Goal: Task Accomplishment & Management: Manage account settings

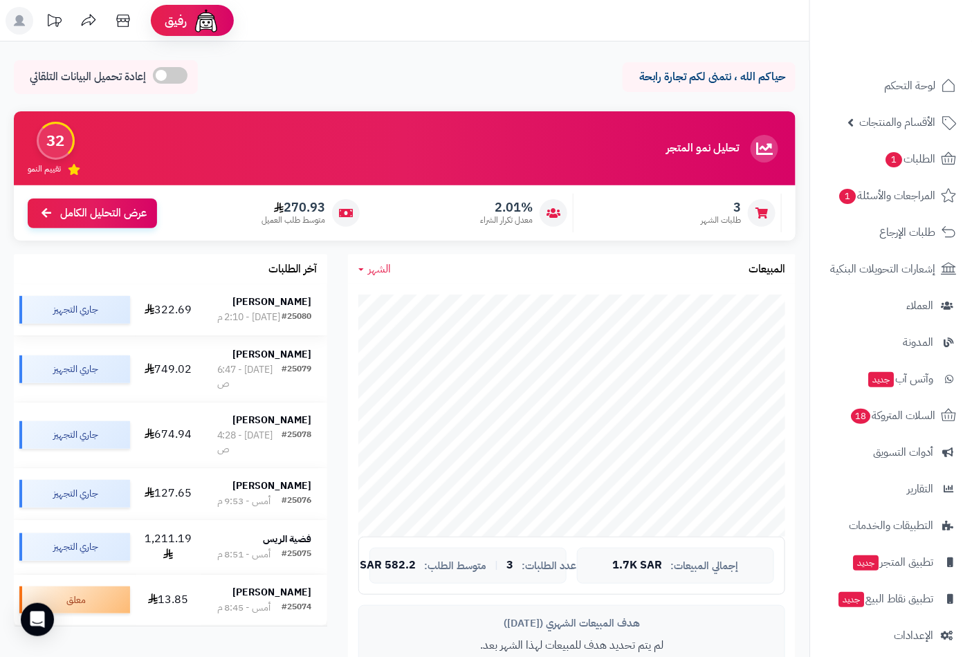
click at [284, 311] on div "#25080" at bounding box center [296, 317] width 30 height 14
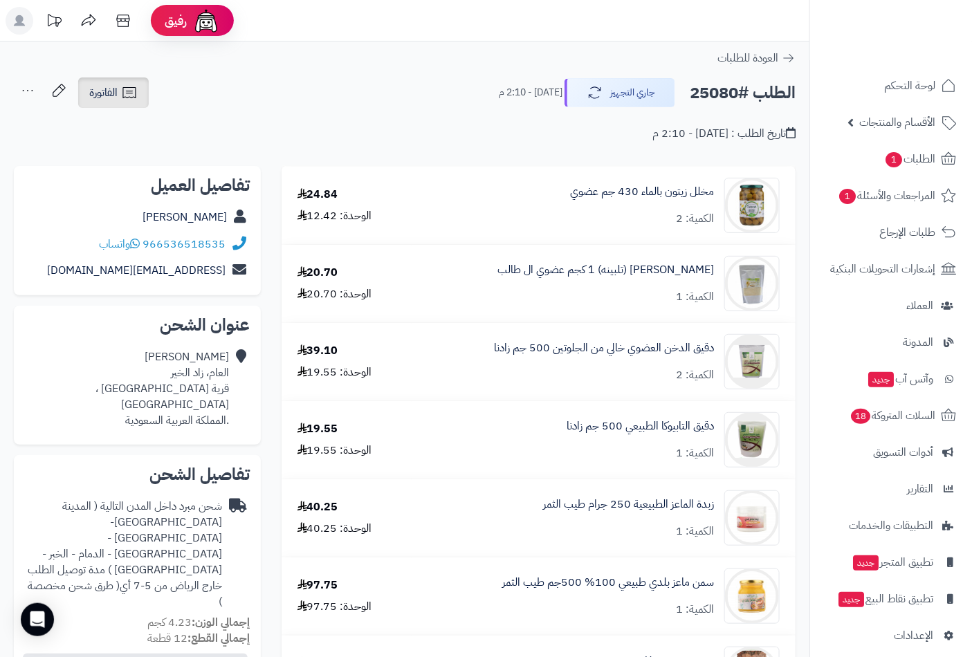
click at [126, 89] on icon at bounding box center [129, 92] width 17 height 17
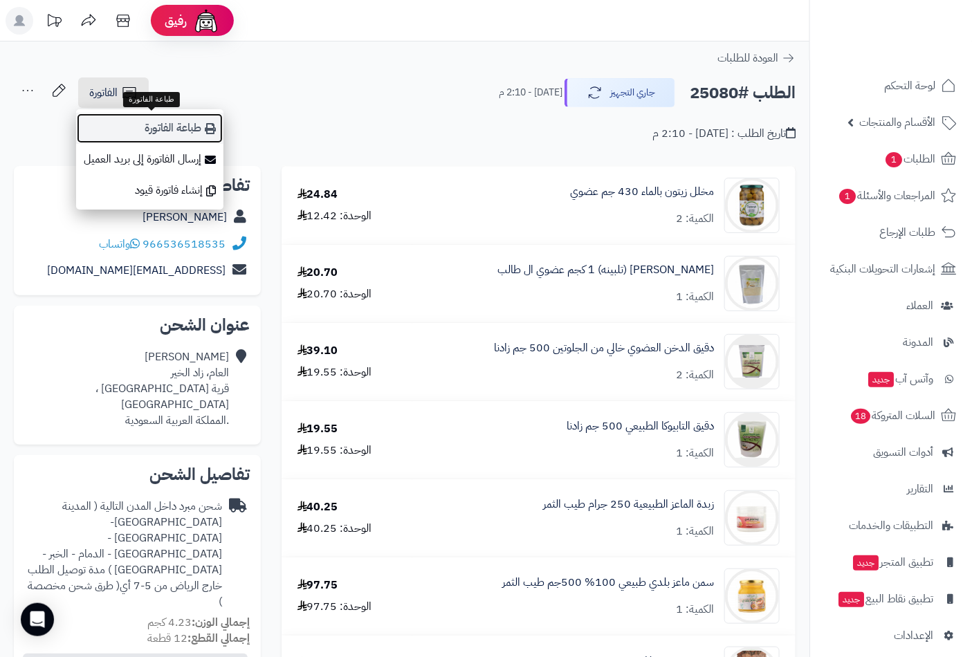
click at [168, 124] on link "طباعة الفاتورة" at bounding box center [149, 128] width 147 height 31
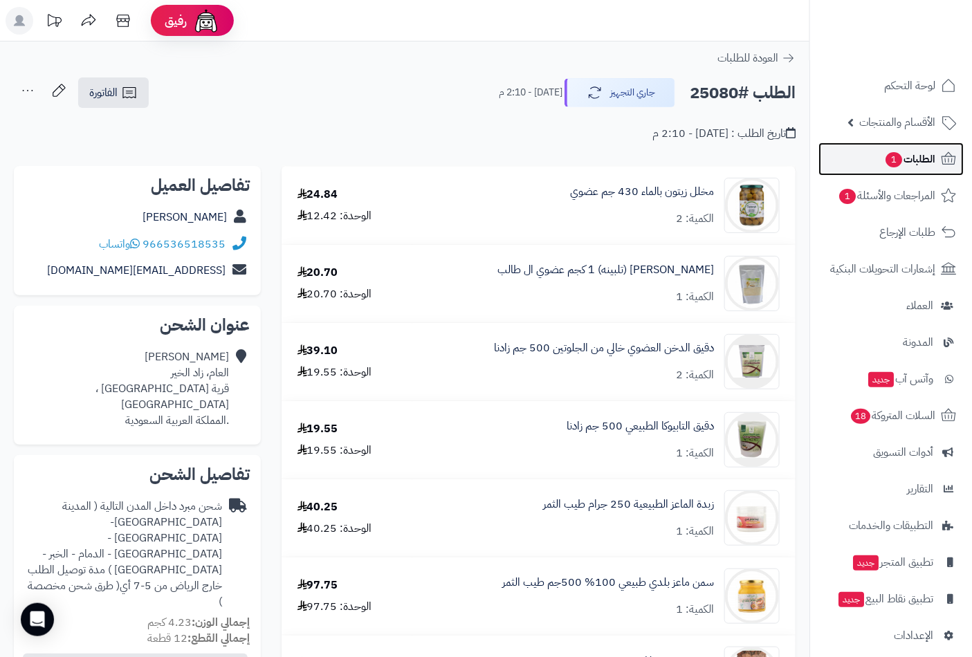
click at [906, 149] on span "الطلبات 1" at bounding box center [909, 158] width 51 height 19
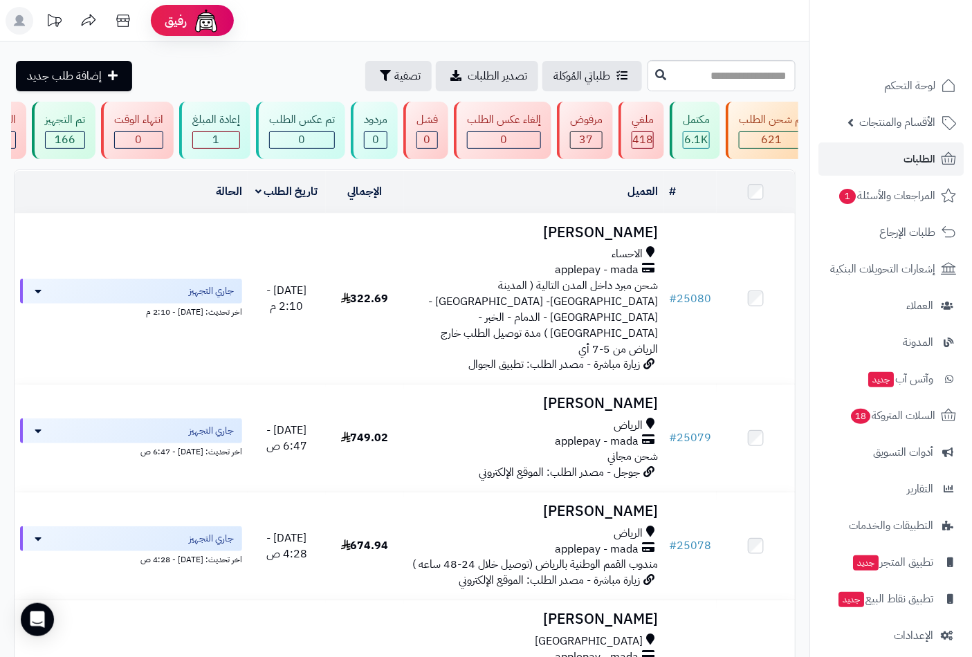
scroll to position [0, -263]
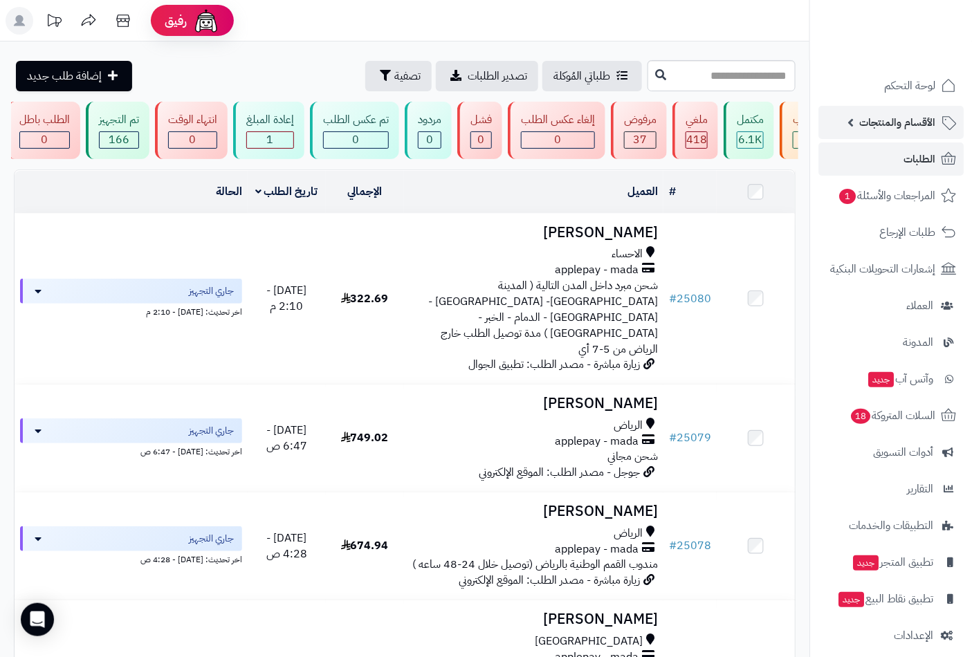
click at [898, 131] on span "الأقسام والمنتجات" at bounding box center [897, 122] width 76 height 19
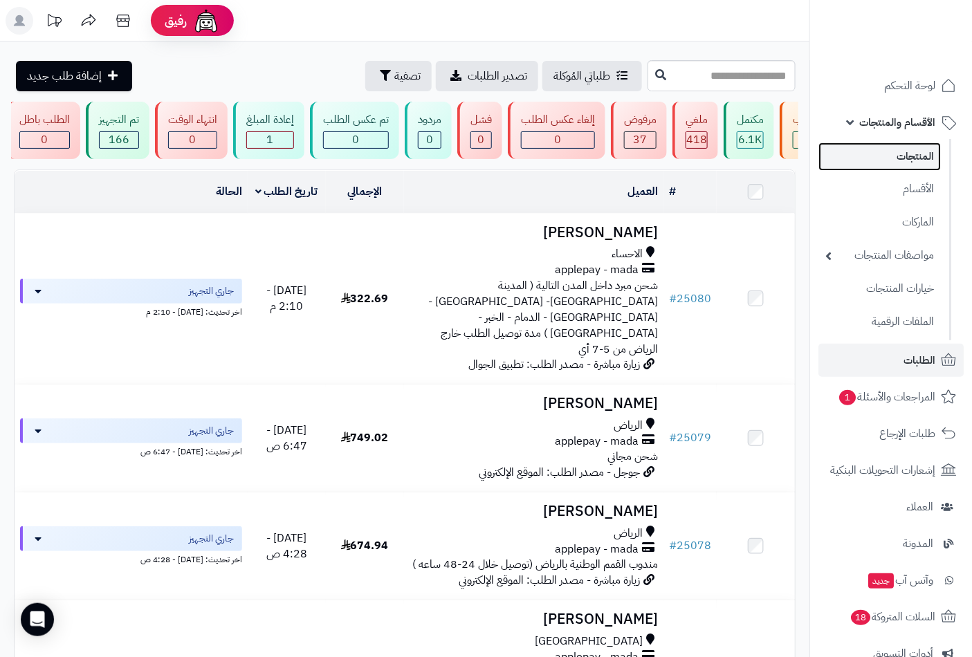
click at [899, 156] on link "المنتجات" at bounding box center [879, 156] width 122 height 28
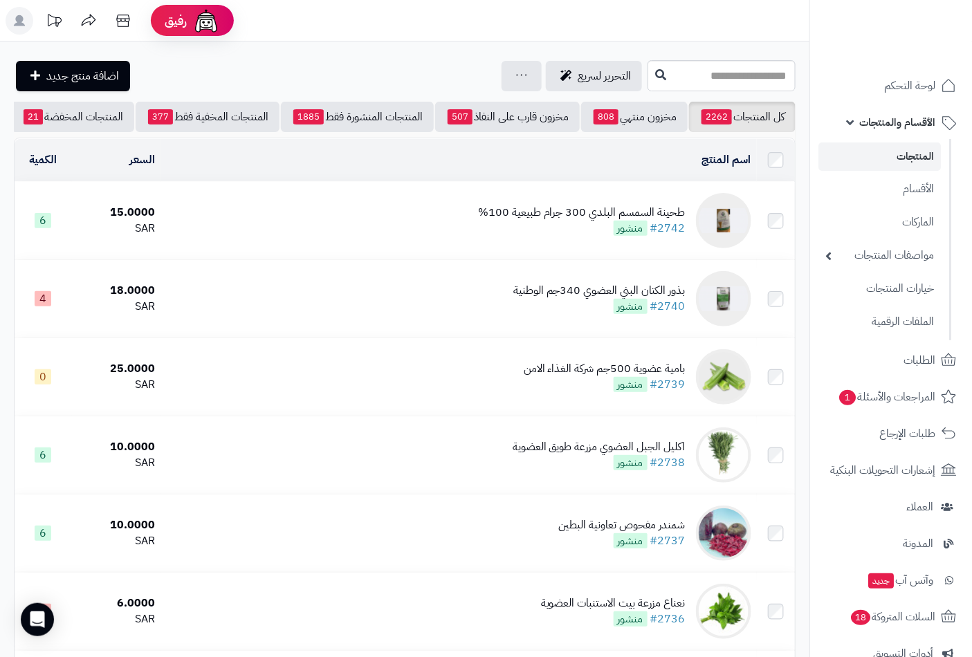
scroll to position [0, -130]
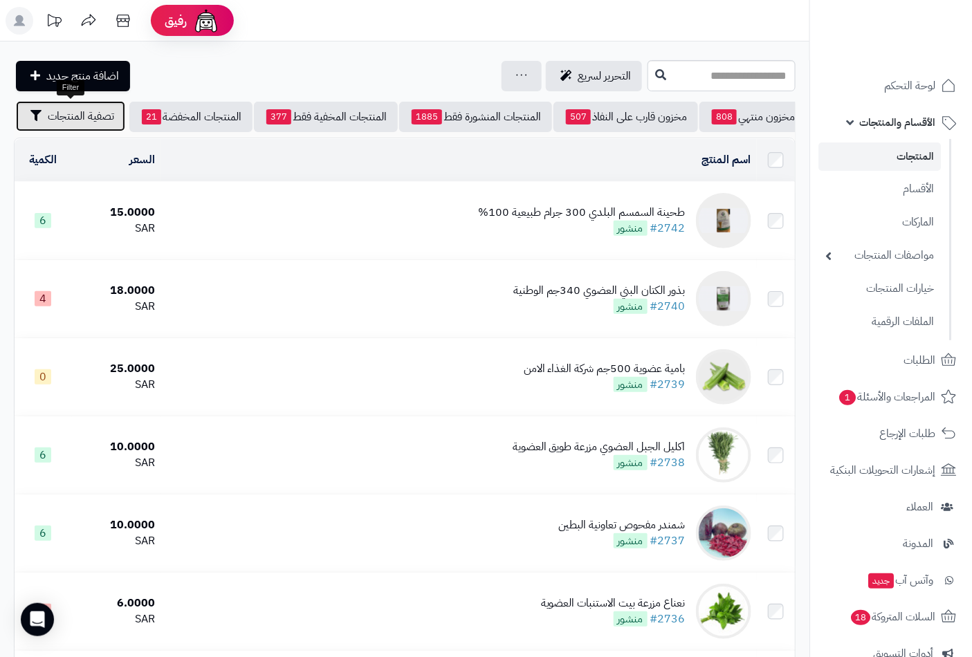
click at [64, 108] on span "تصفية المنتجات" at bounding box center [81, 116] width 66 height 17
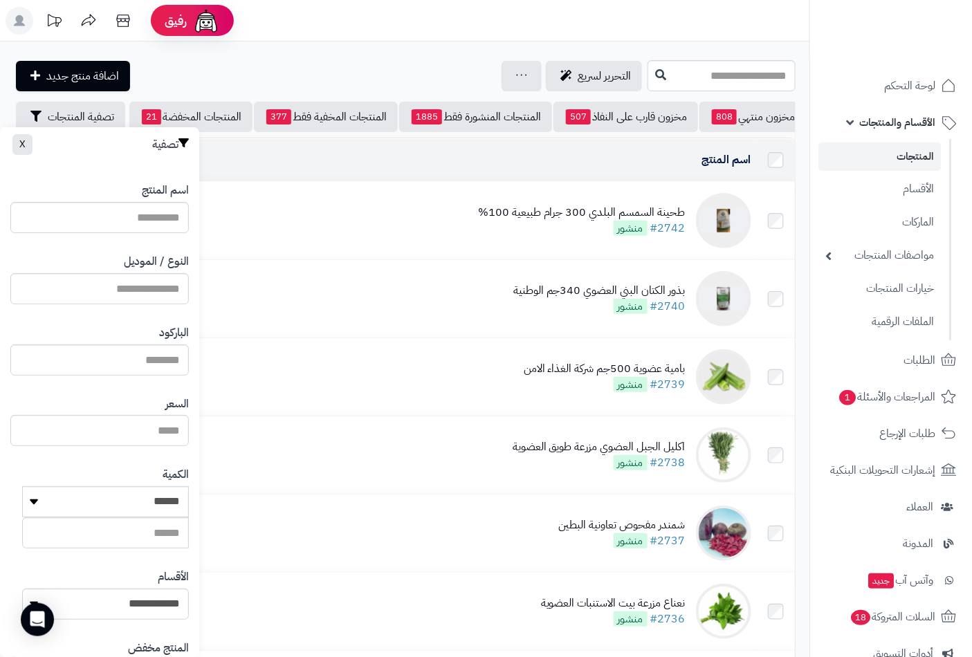
click at [162, 266] on label "النوع / الموديل" at bounding box center [156, 262] width 65 height 16
click at [162, 273] on input "النوع / الموديل" at bounding box center [99, 288] width 178 height 31
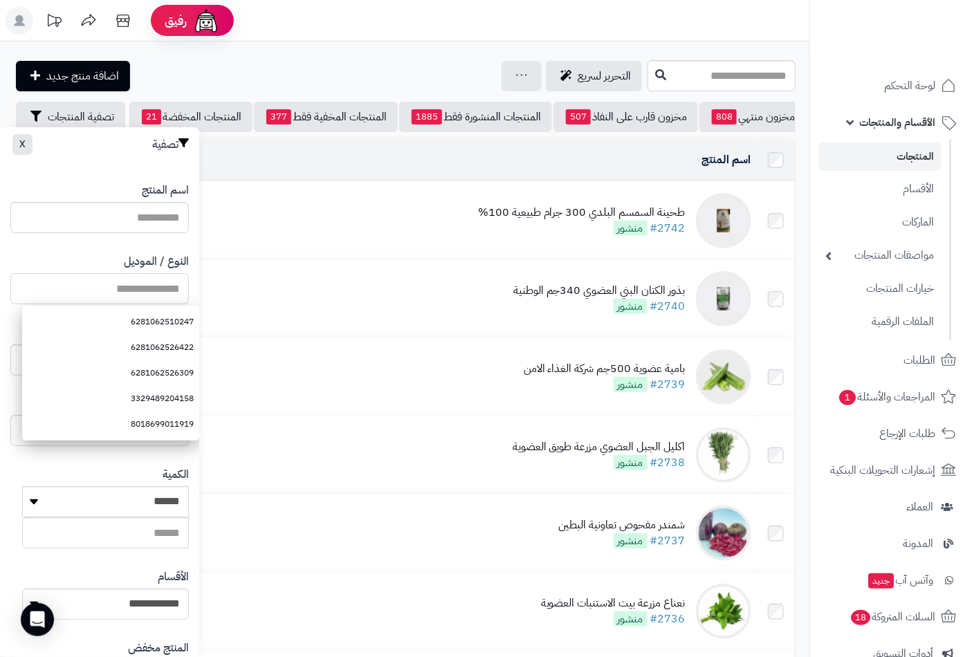
click at [154, 297] on input "النوع / الموديل" at bounding box center [99, 288] width 178 height 31
type input "**********"
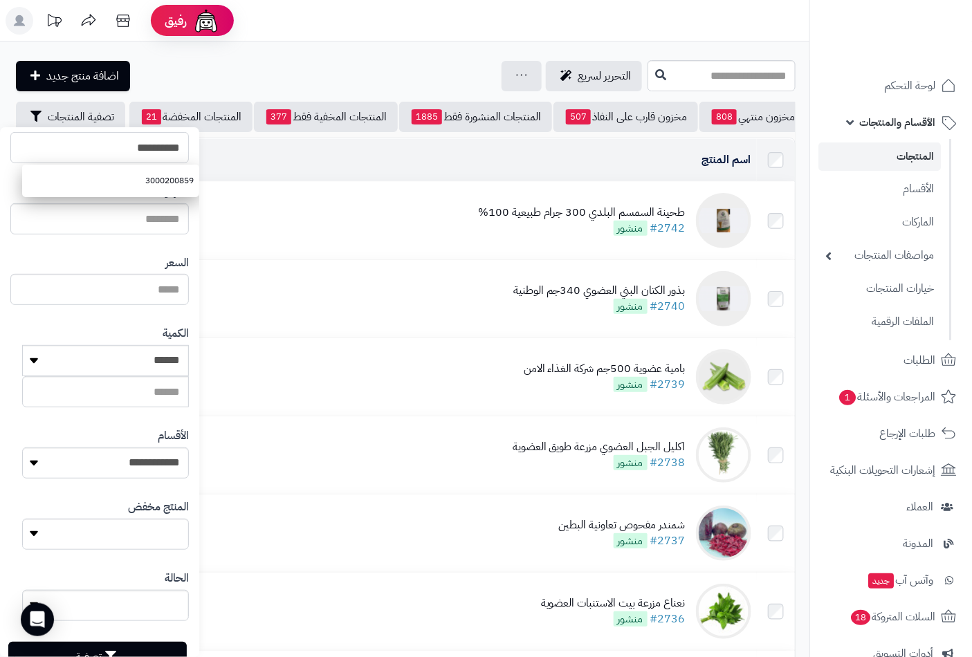
scroll to position [189, 0]
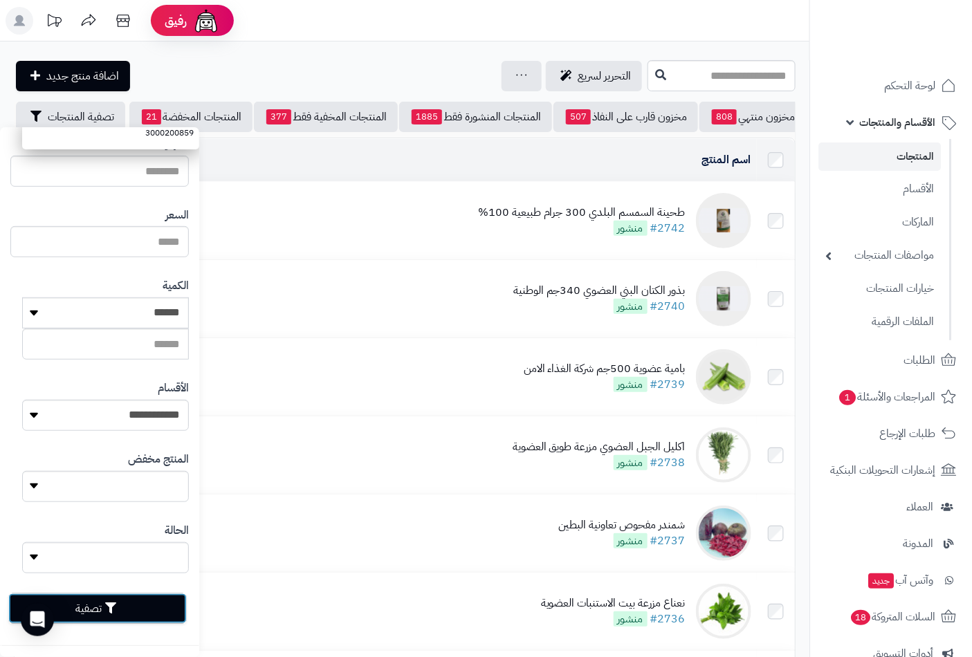
click at [122, 610] on button "تصفية" at bounding box center [97, 608] width 178 height 30
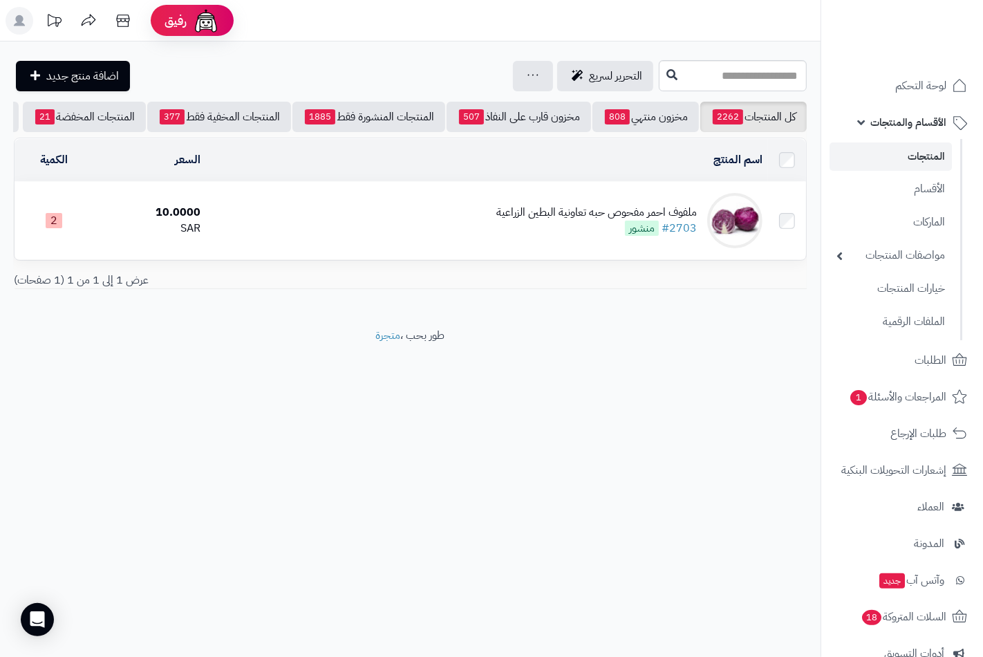
click at [581, 221] on div "ملفوف احمر مفحوص حبه تعاونية البطين الزراعية" at bounding box center [596, 213] width 201 height 16
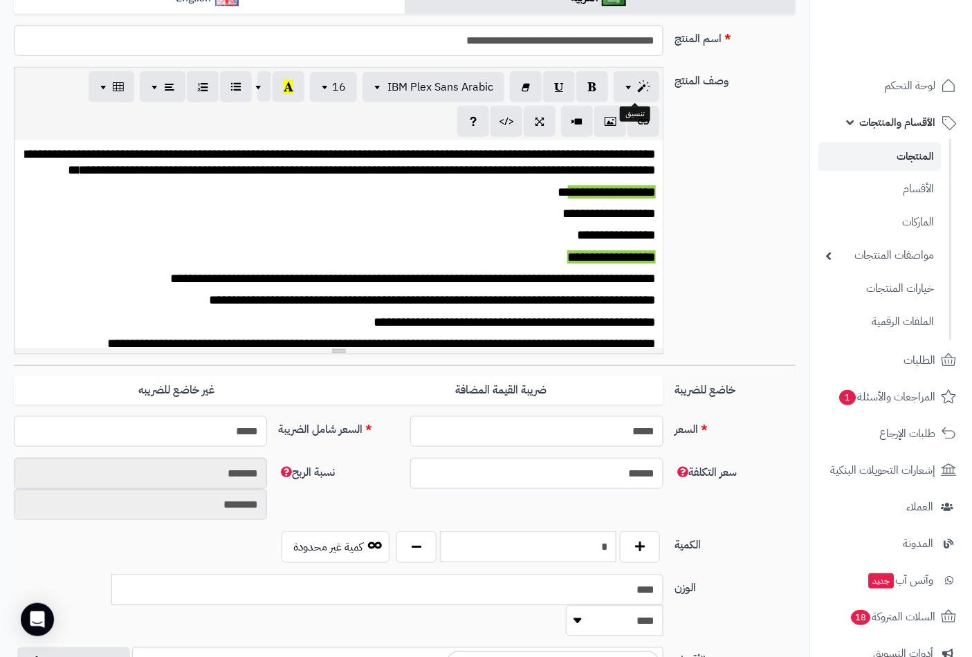
scroll to position [384, 0]
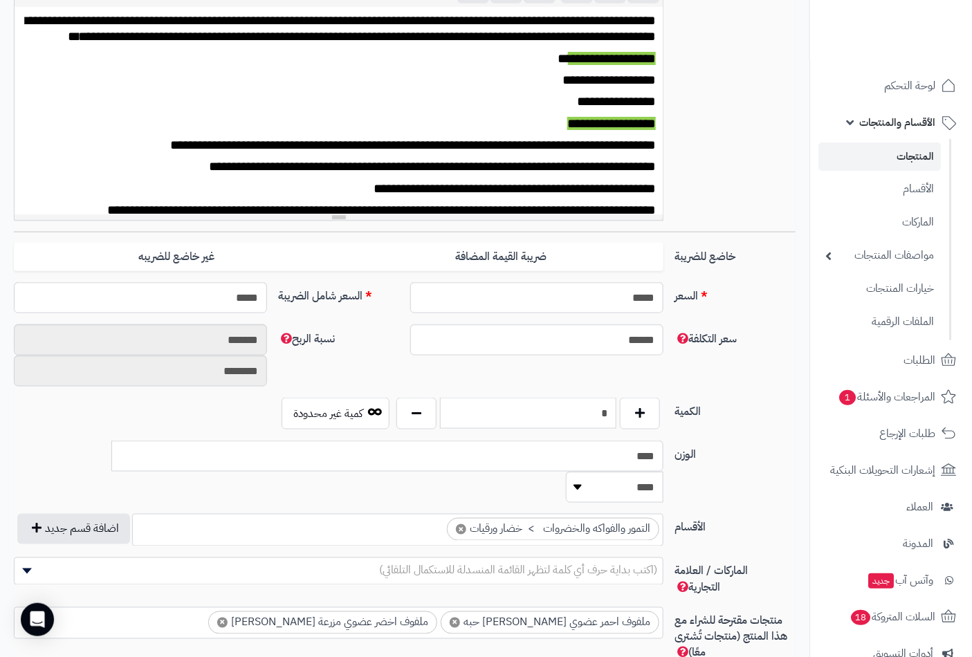
click at [596, 416] on input "*" at bounding box center [528, 413] width 176 height 31
click at [595, 412] on input "*" at bounding box center [528, 413] width 176 height 31
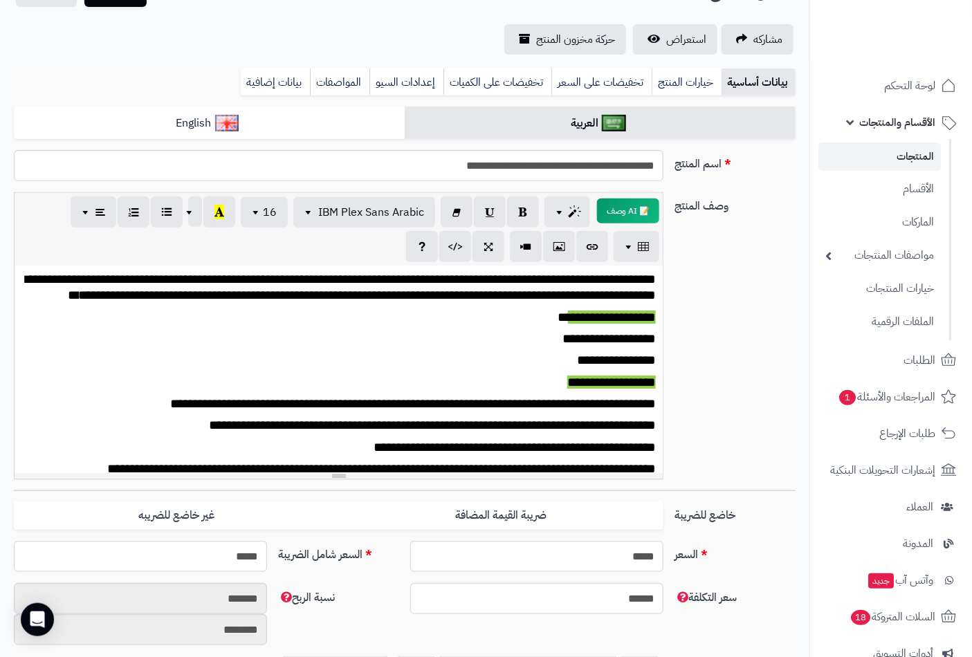
scroll to position [0, 0]
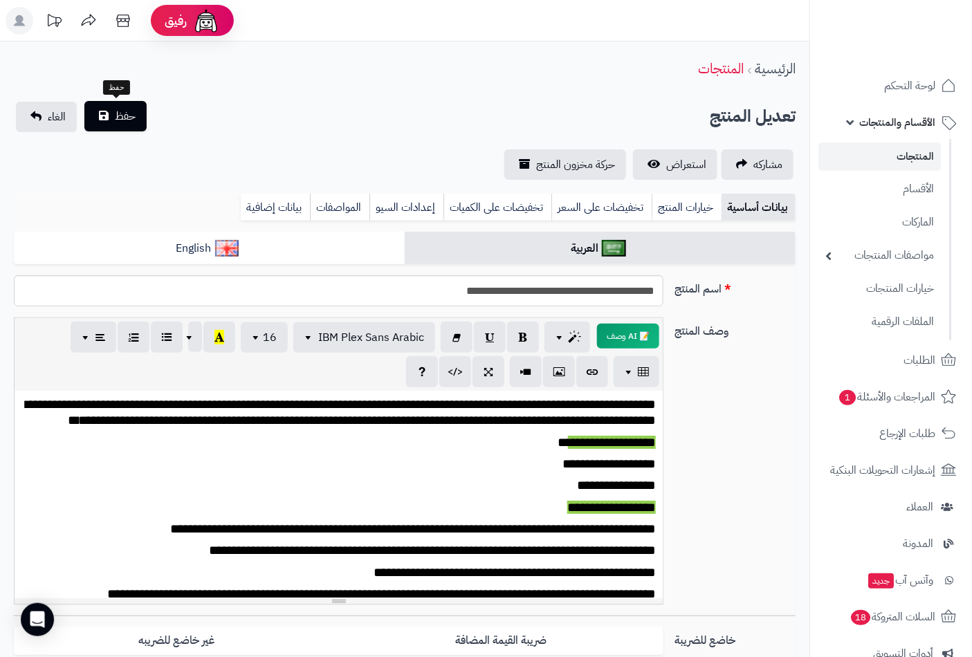
type input "*"
click at [119, 105] on button "حفظ" at bounding box center [115, 116] width 62 height 30
